Goal: Information Seeking & Learning: Learn about a topic

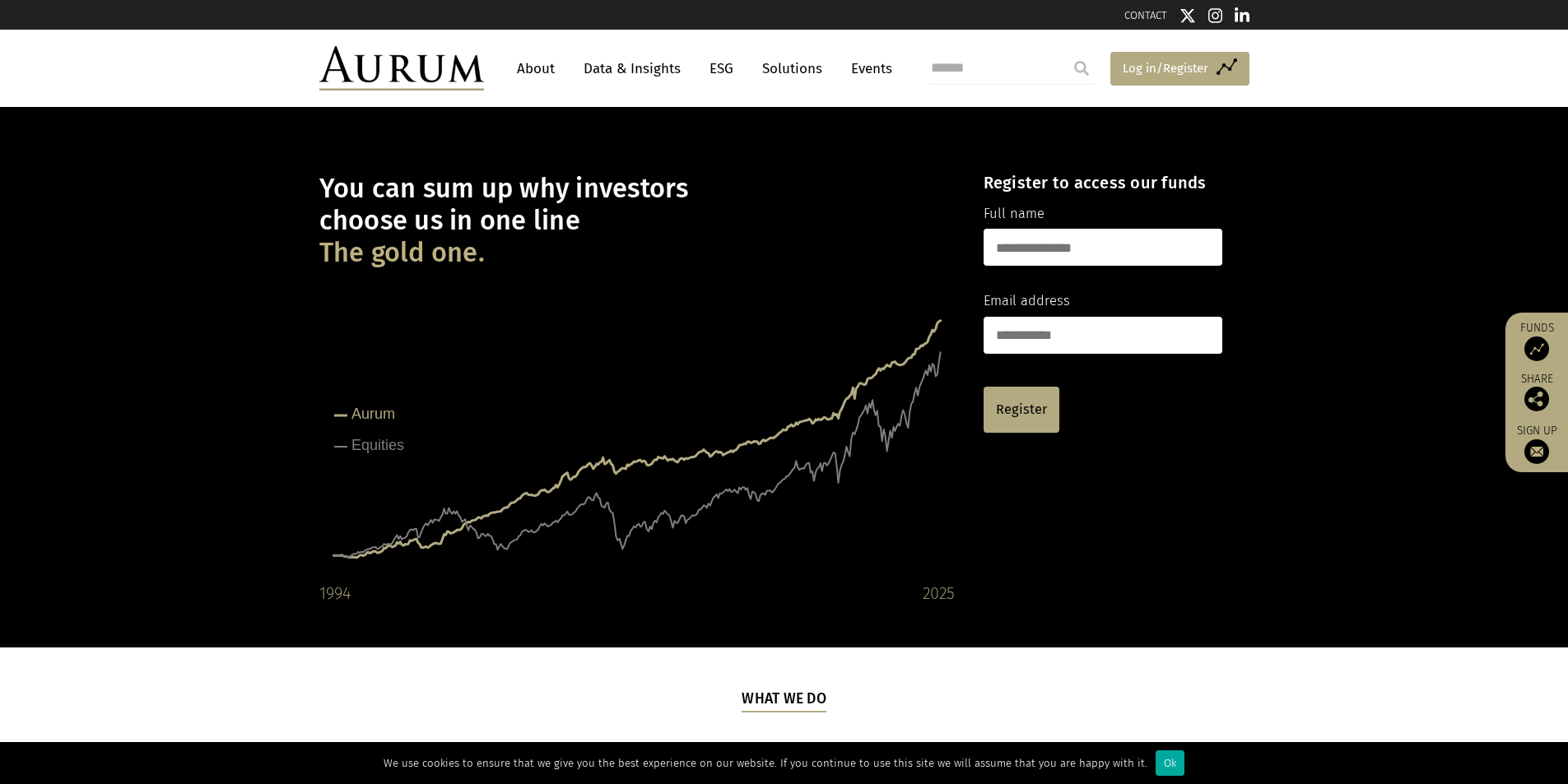
click at [1160, 70] on span "Log in/Register" at bounding box center [1165, 68] width 85 height 20
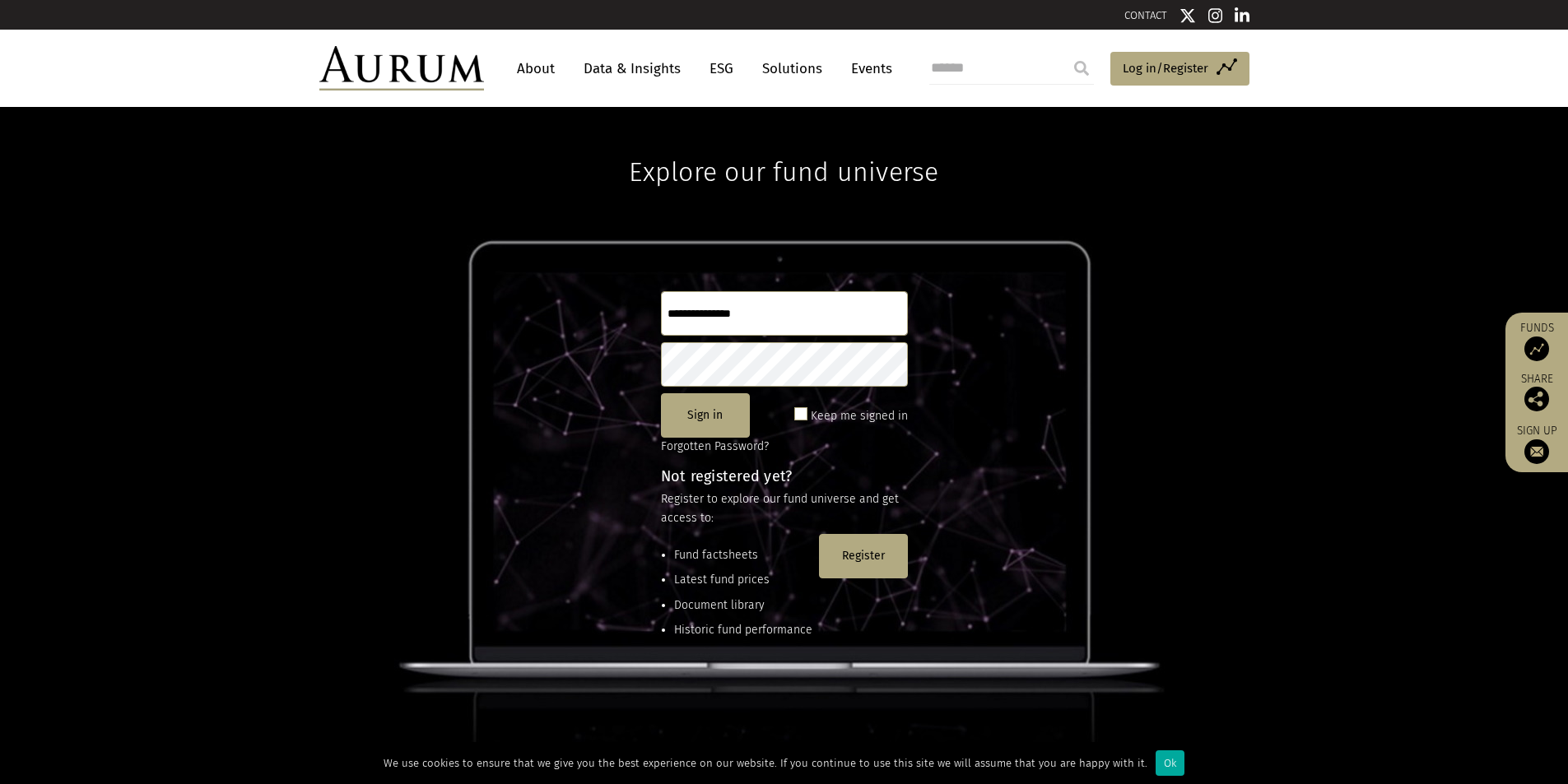
click at [776, 315] on input "text" at bounding box center [784, 314] width 247 height 45
type input "**********"
click at [745, 441] on link "Forgotten Password?" at bounding box center [714, 446] width 108 height 14
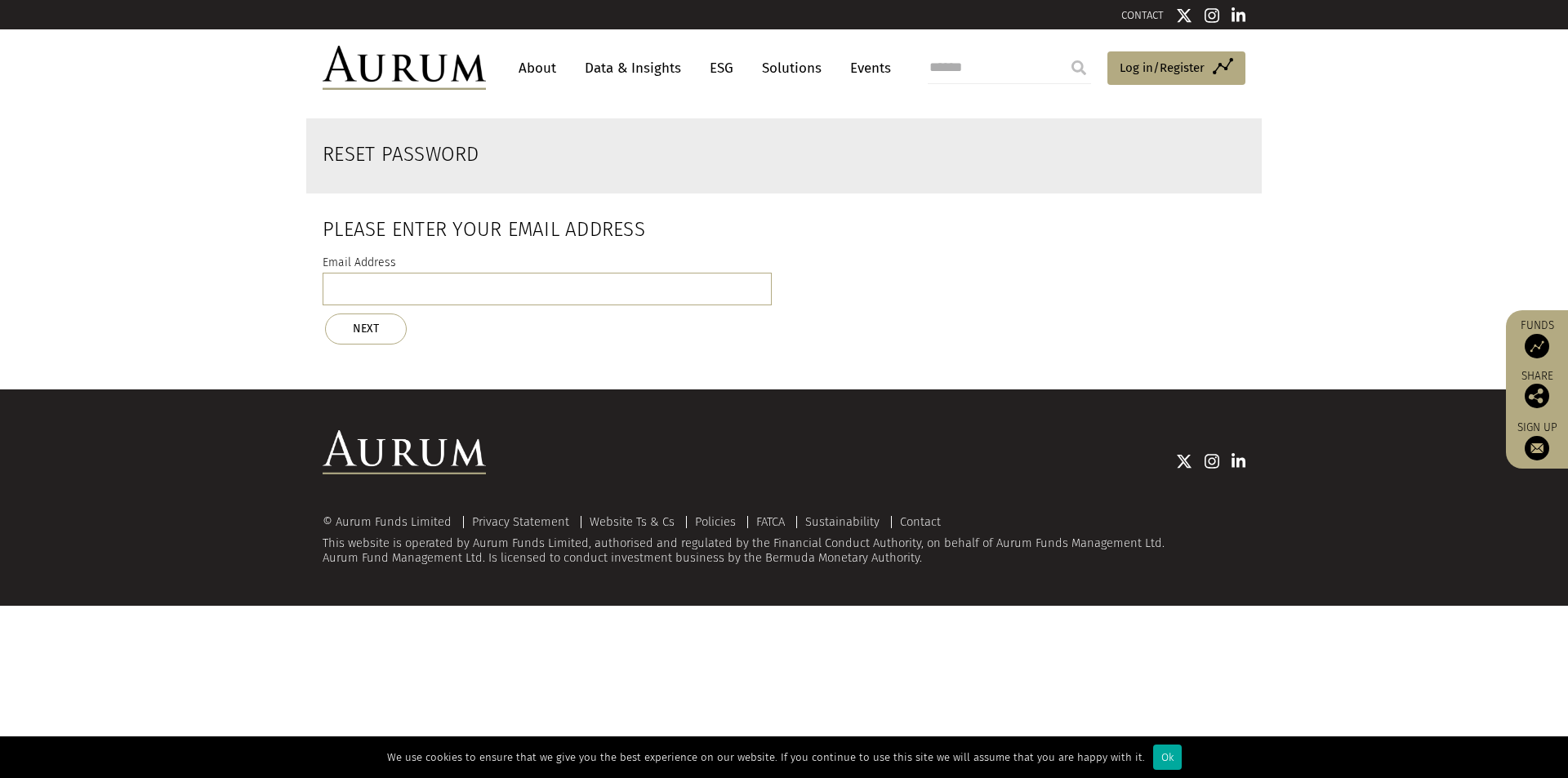
click at [545, 272] on div "Email Address NEXT" at bounding box center [547, 299] width 449 height 91
click at [545, 290] on input "email" at bounding box center [547, 289] width 449 height 32
type input "**********"
click at [353, 326] on button "NEXT" at bounding box center [366, 328] width 82 height 31
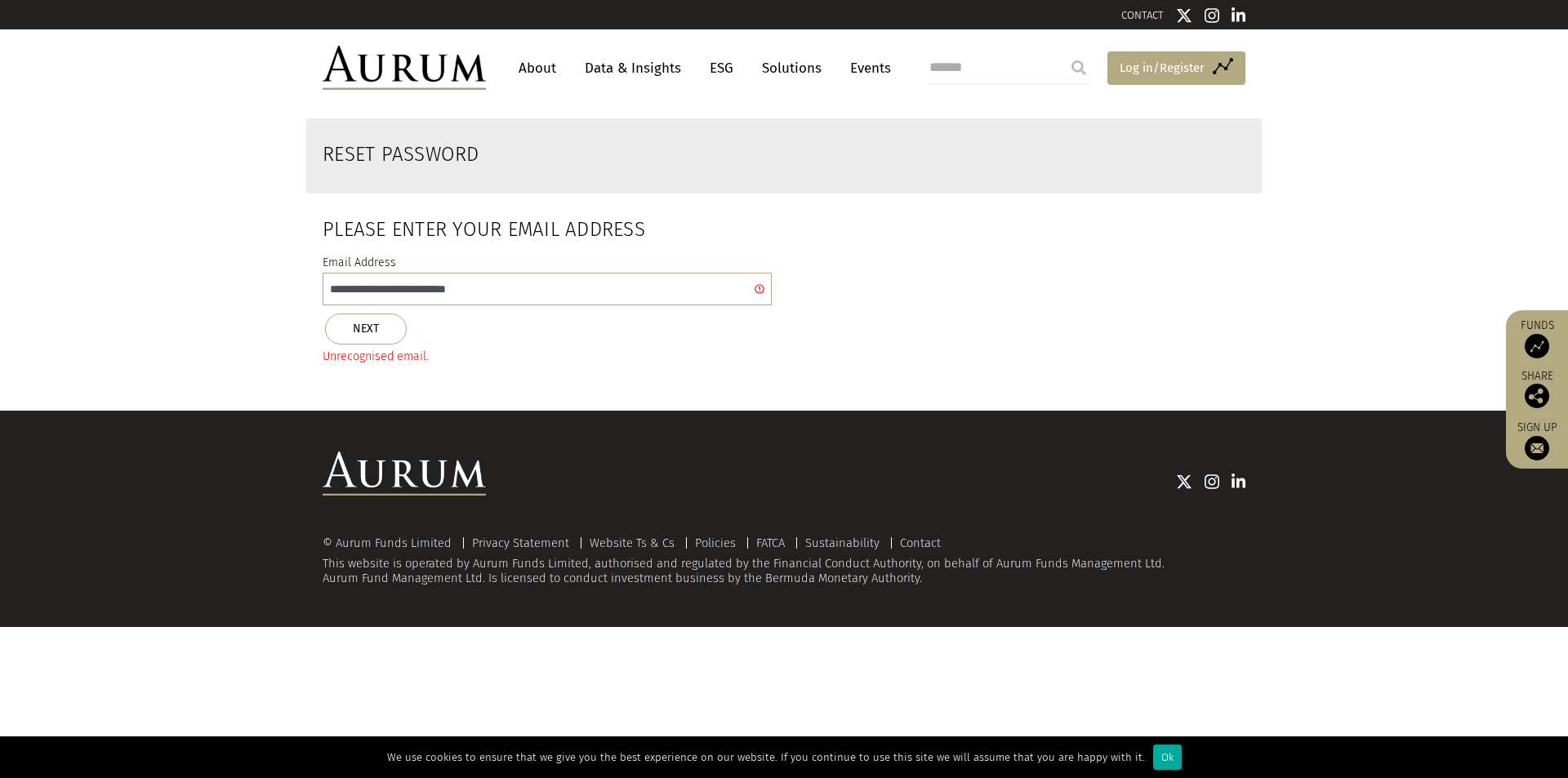
click at [1160, 67] on span "Log in/Register" at bounding box center [1162, 67] width 85 height 20
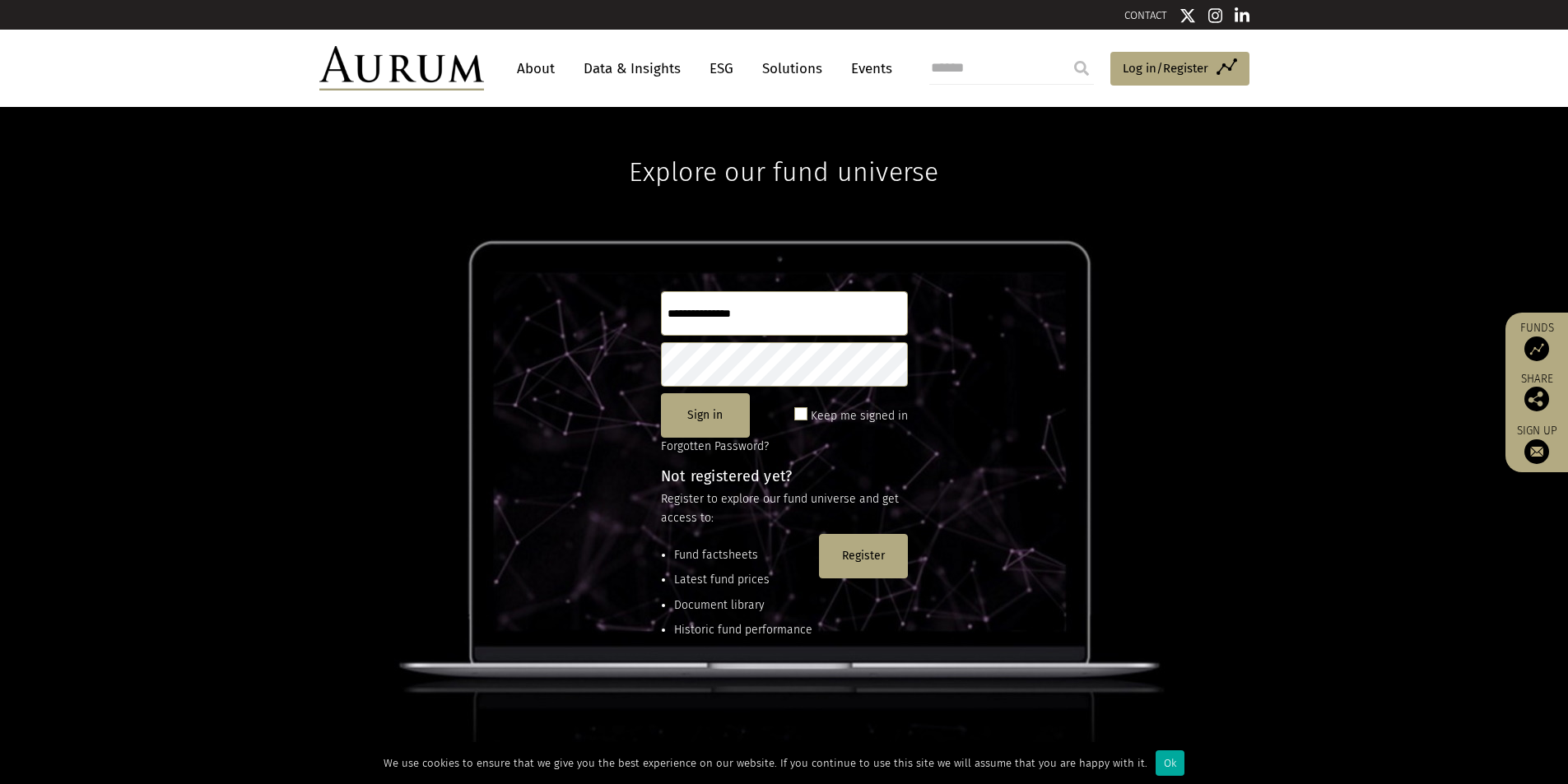
click at [781, 317] on input "text" at bounding box center [784, 314] width 247 height 45
type input "**"
click at [735, 443] on link "Forgotten Password?" at bounding box center [714, 446] width 108 height 14
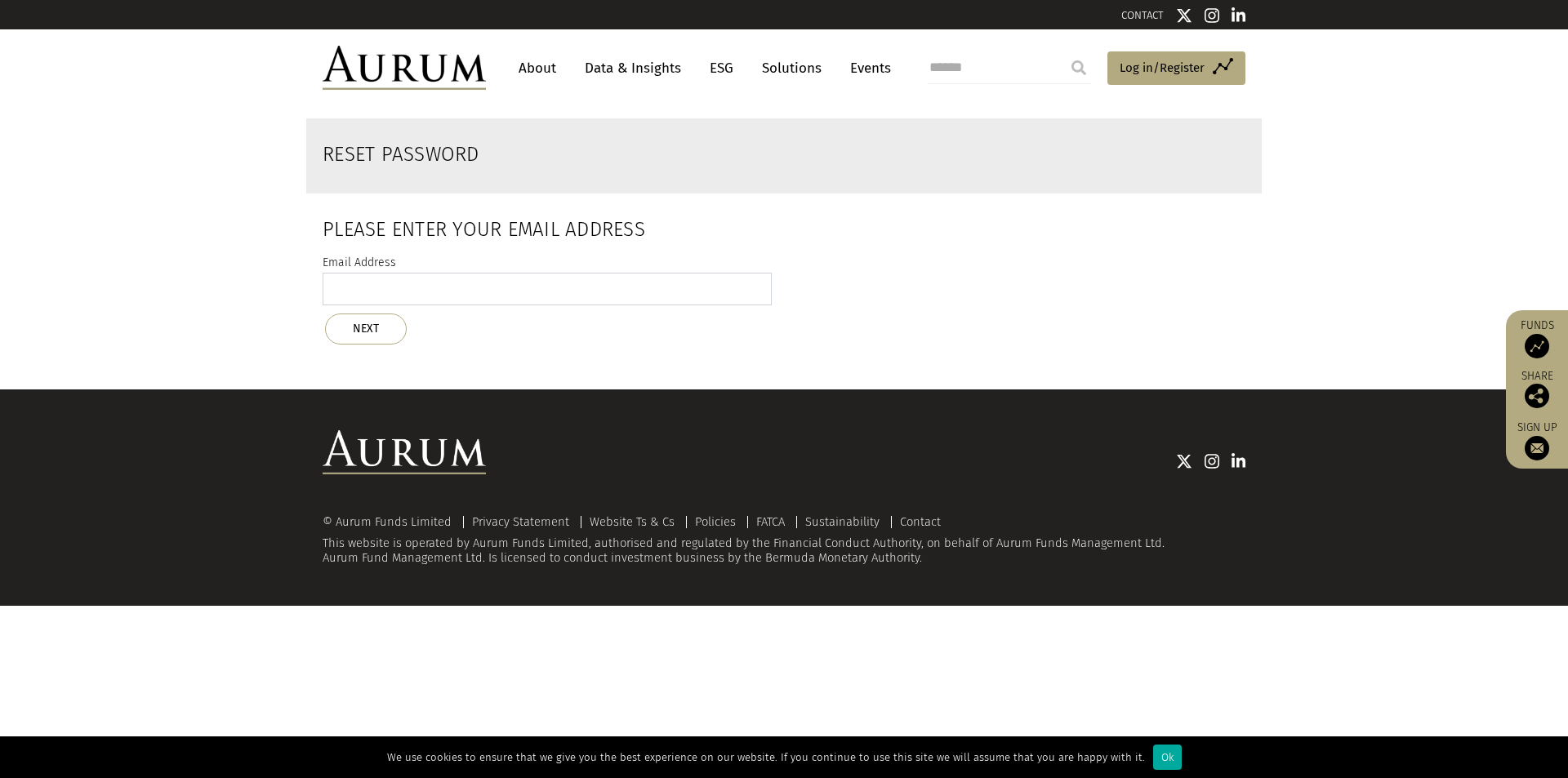
click at [511, 280] on input "email" at bounding box center [547, 289] width 449 height 32
type input "**********"
click at [391, 326] on button "NEXT" at bounding box center [366, 328] width 82 height 31
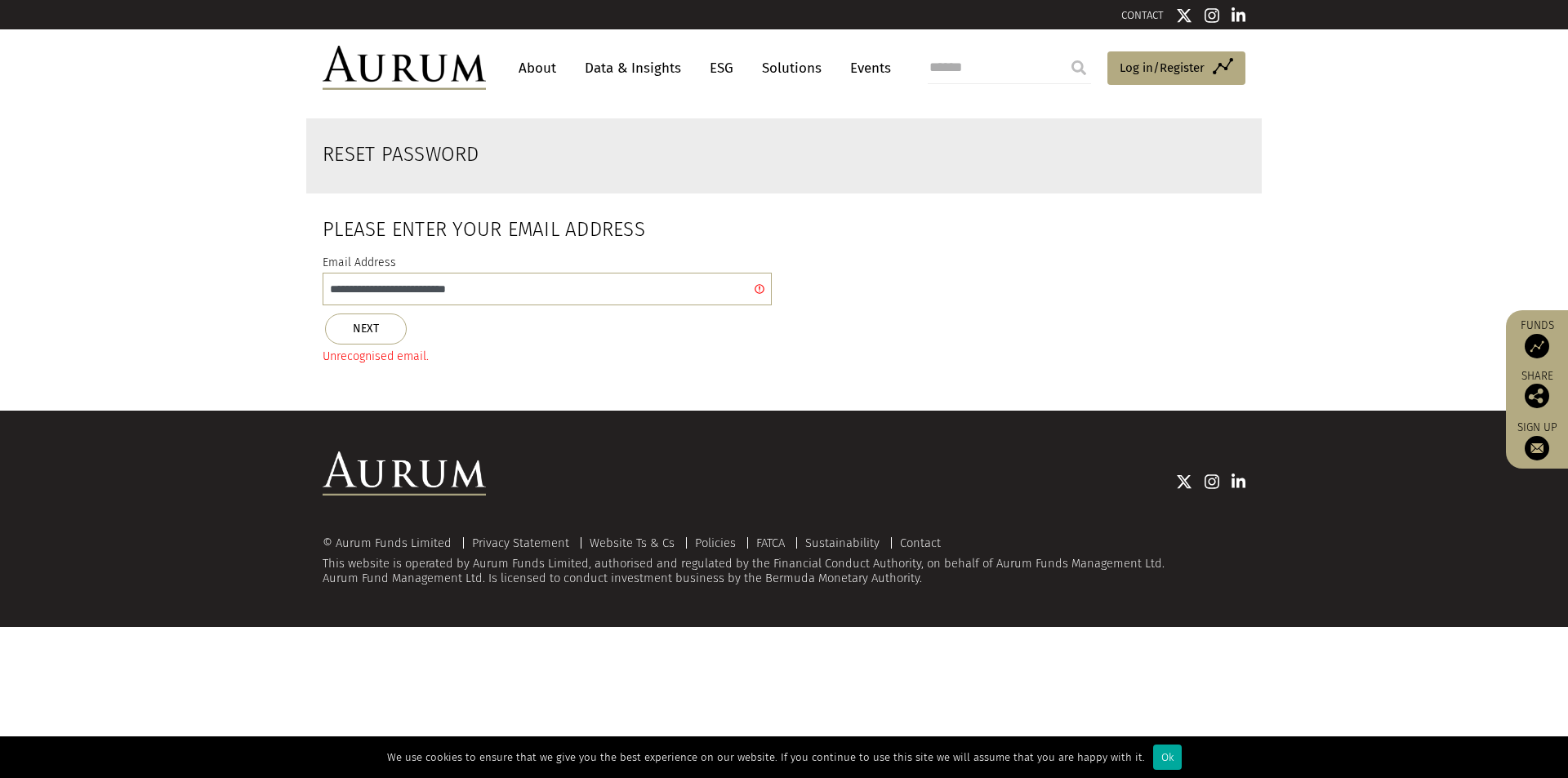
click at [602, 61] on link "Data & Insights" at bounding box center [632, 67] width 113 height 30
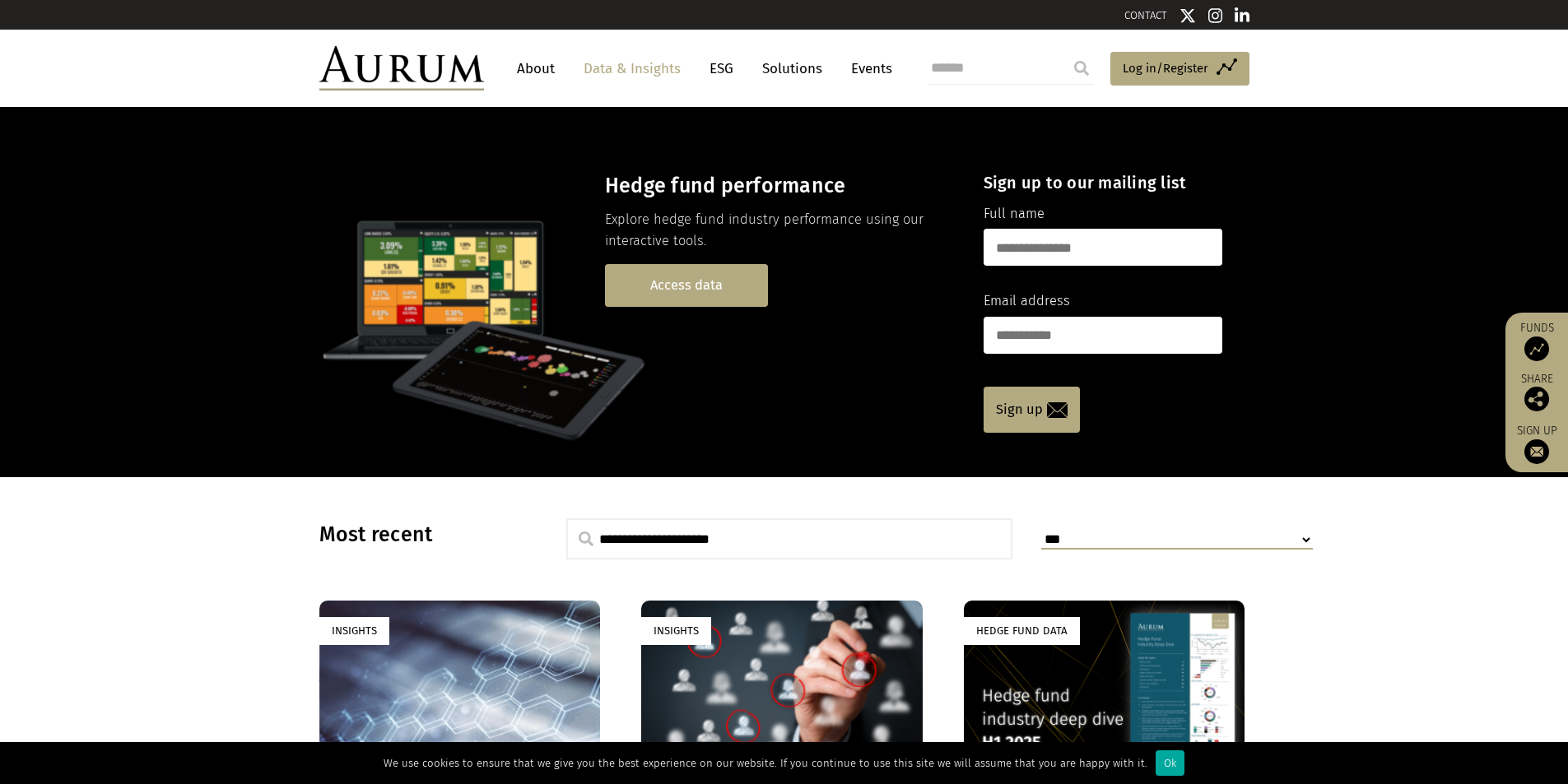
click at [693, 285] on link "Access data" at bounding box center [686, 285] width 163 height 42
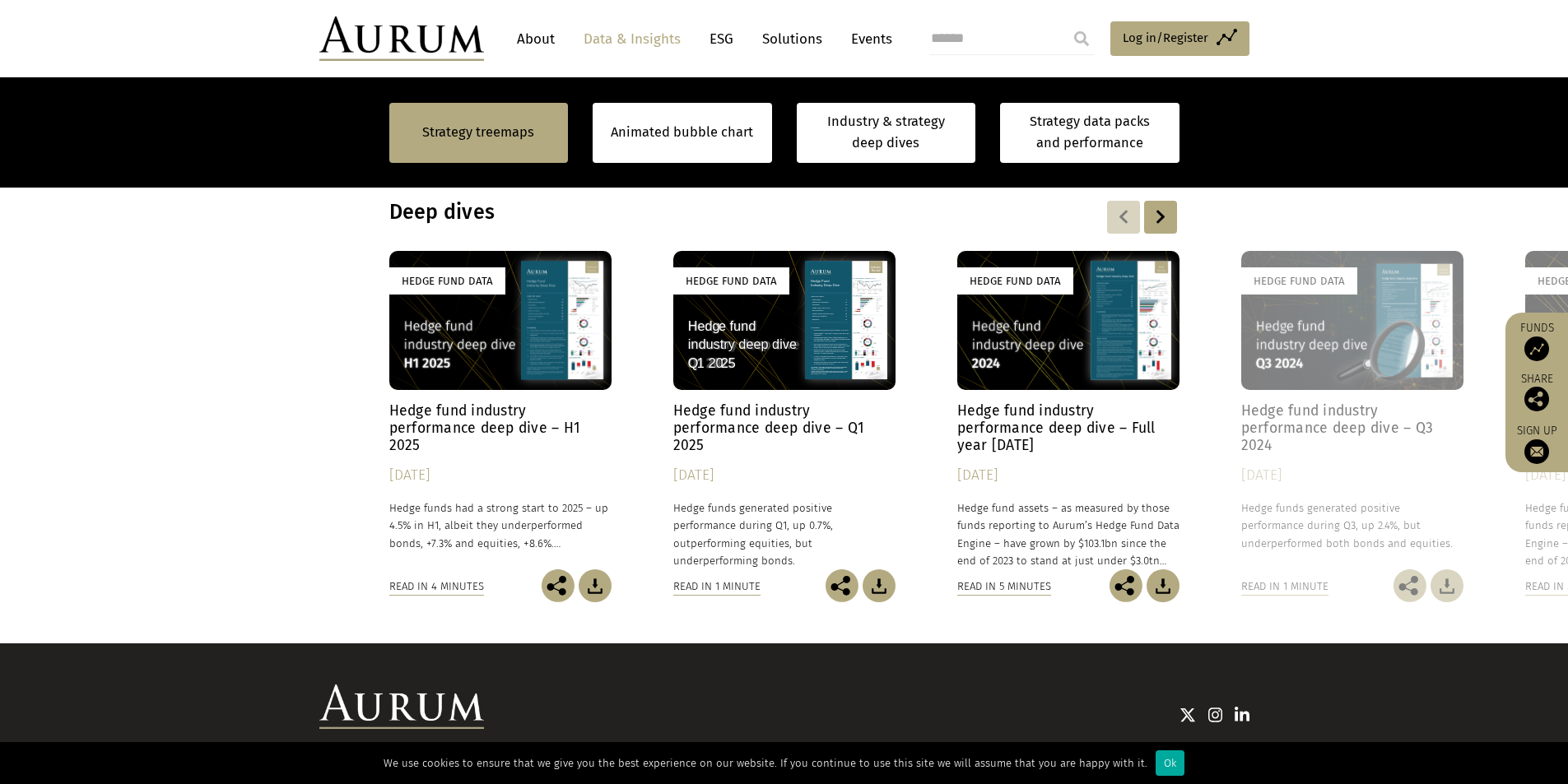
scroll to position [1301, 0]
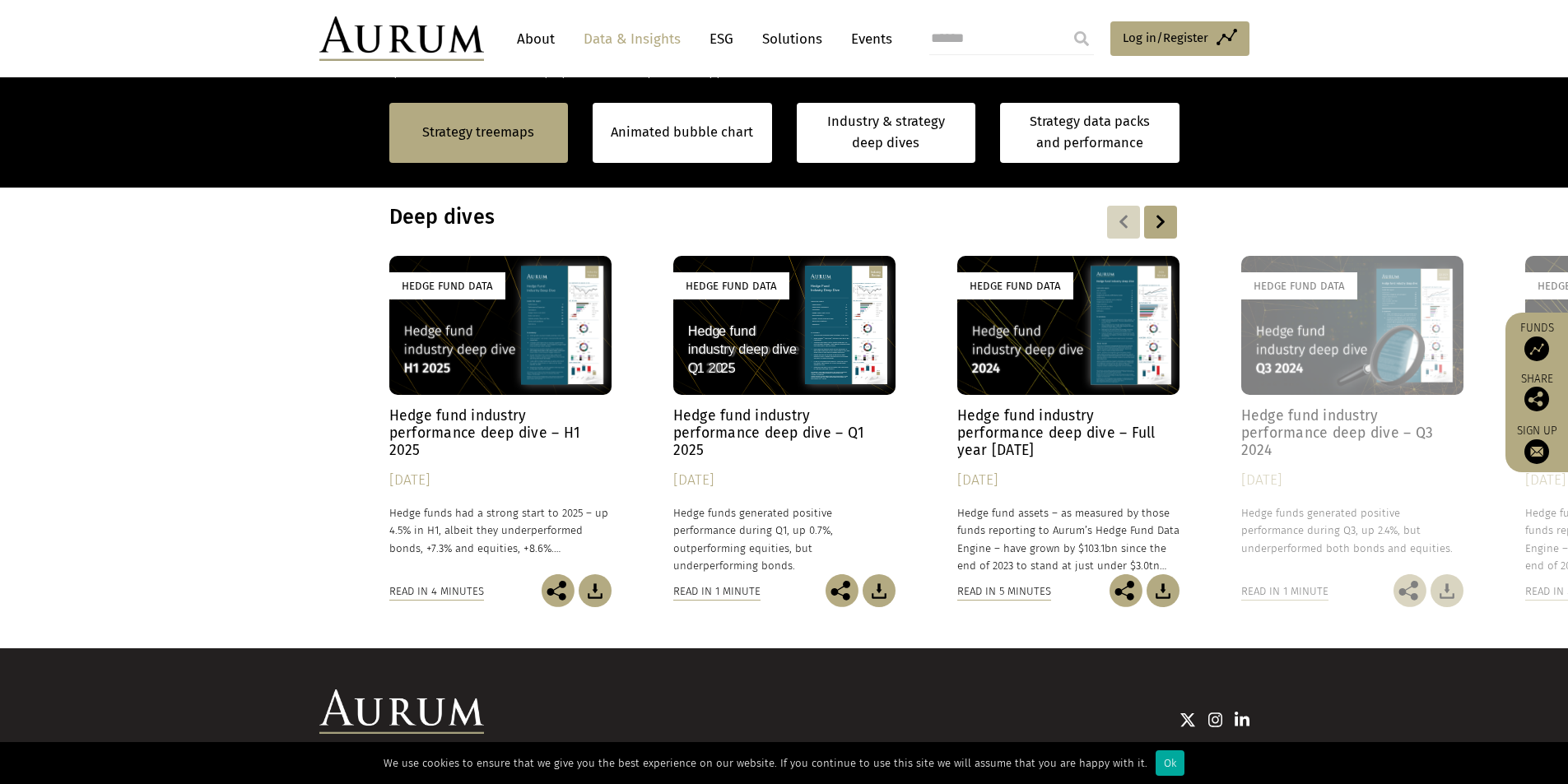
click at [483, 320] on div "Hedge Fund Data" at bounding box center [501, 326] width 222 height 139
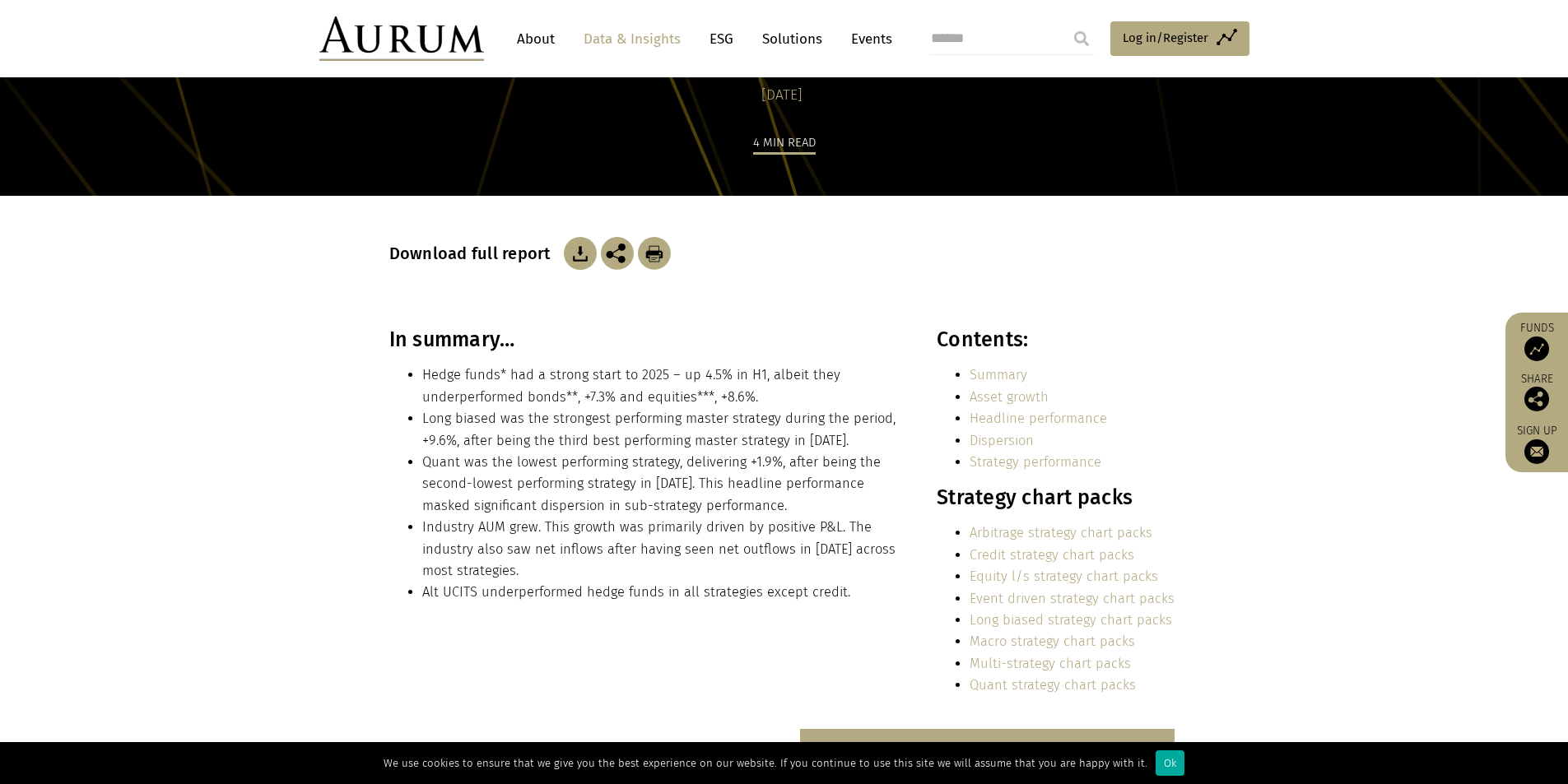
scroll to position [164, 0]
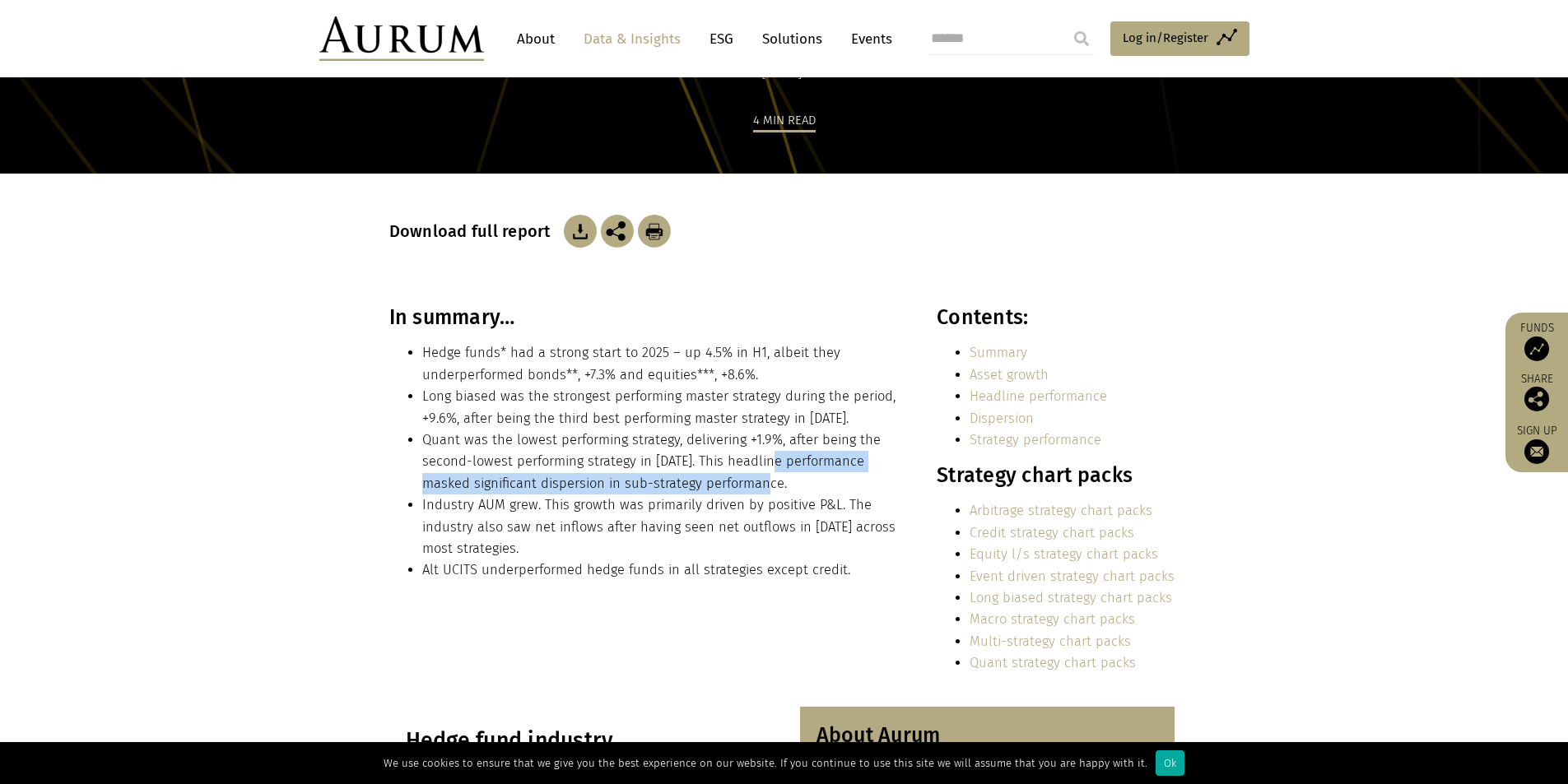
drag, startPoint x: 771, startPoint y: 462, endPoint x: 724, endPoint y: 489, distance: 54.2
click at [724, 489] on li "Quant was the lowest performing strategy, delivering +1.9%, after being the sec…" at bounding box center [661, 462] width 479 height 65
copy li "performance masked significant dispersion in sub-strategy performance"
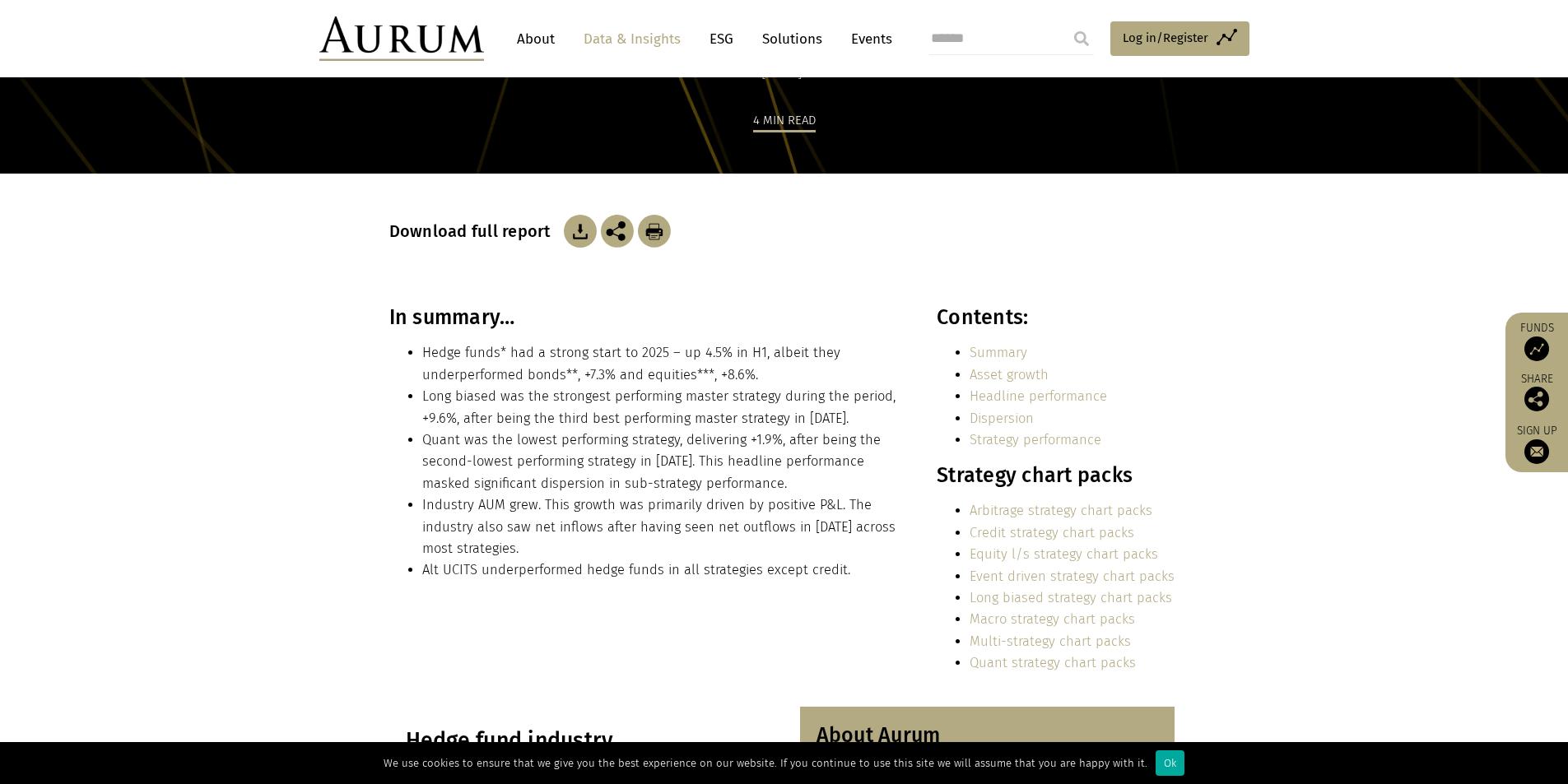
click at [570, 506] on li "Industry AUM grew. This growth was primarily driven by positive P&L. The indust…" at bounding box center [661, 527] width 479 height 65
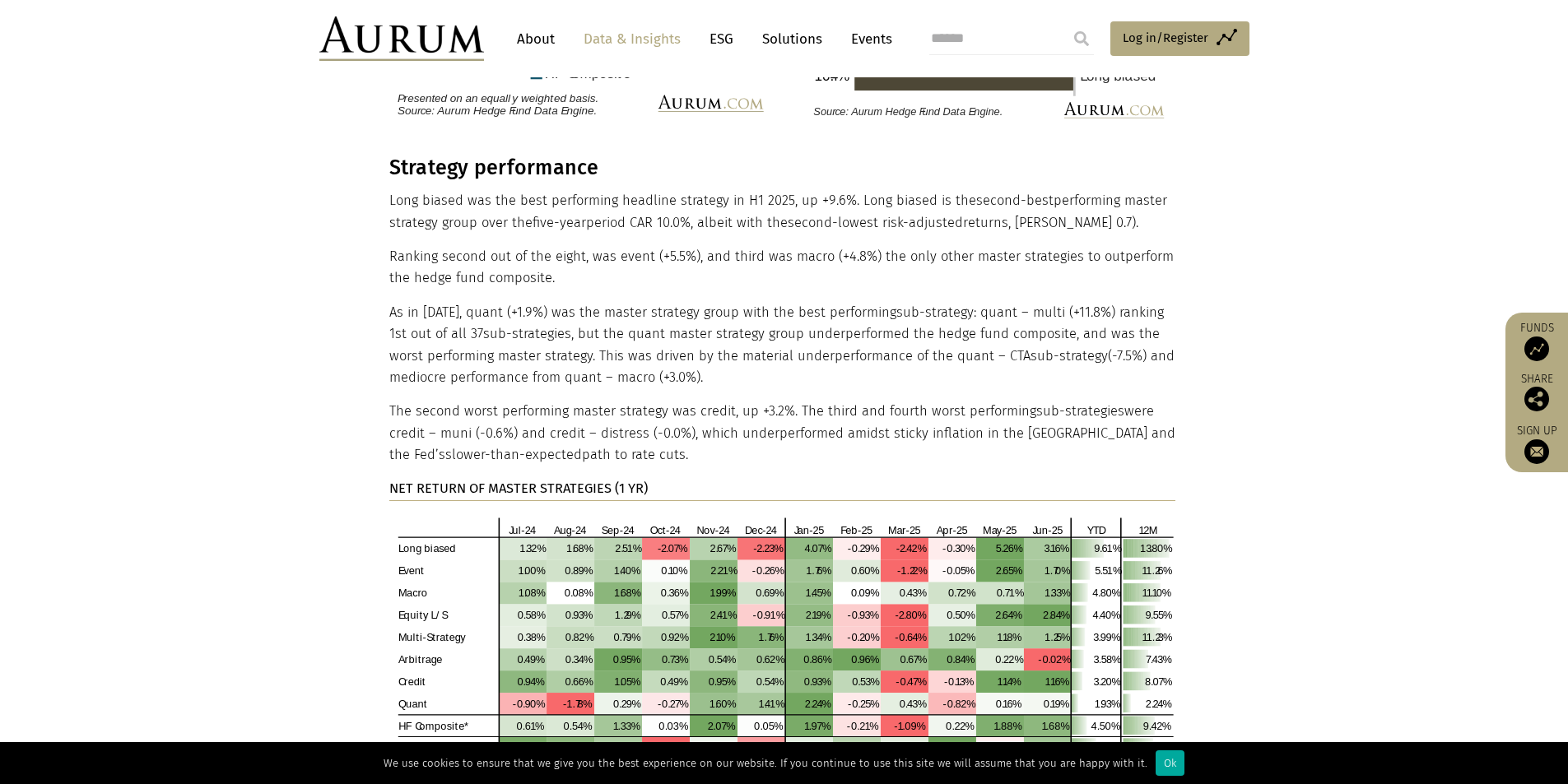
scroll to position [3043, 0]
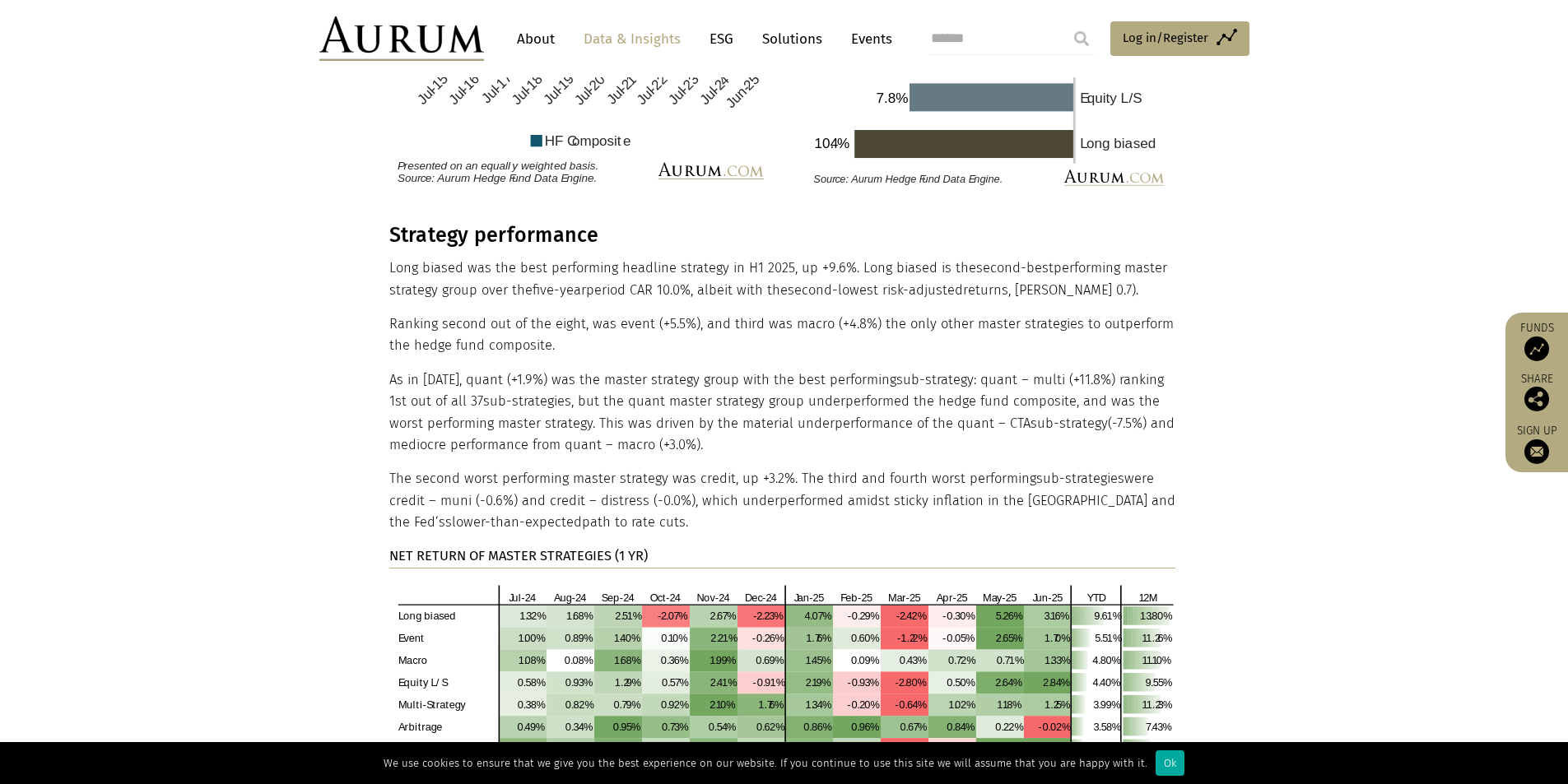
drag, startPoint x: 737, startPoint y: 457, endPoint x: 766, endPoint y: 474, distance: 33.6
click at [766, 474] on p "The second worst performing master strategy was credit, up +3.2%. The third and…" at bounding box center [783, 500] width 786 height 65
copy p "underperformed amidst sticky inflation in the [GEOGRAPHIC_DATA] and the Fed’s s…"
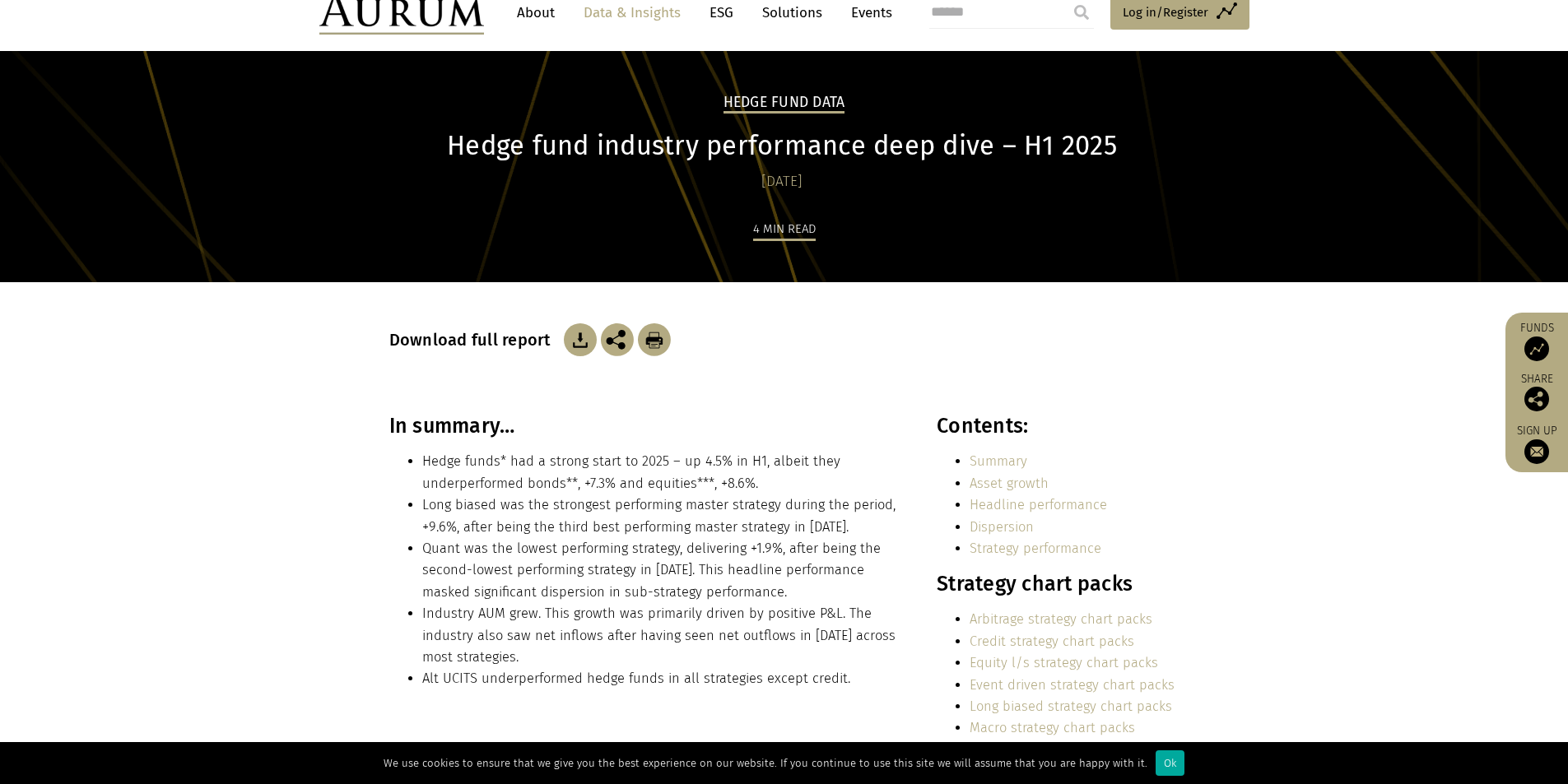
scroll to position [0, 0]
